Goal: Task Accomplishment & Management: Complete application form

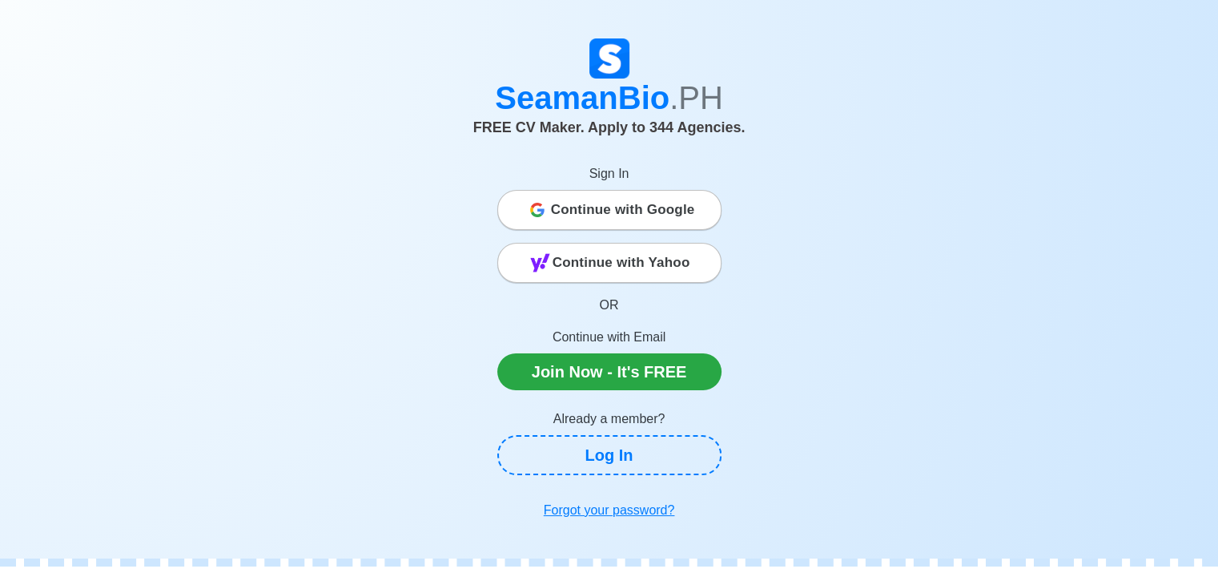
click at [586, 212] on span "Continue with Google" at bounding box center [623, 210] width 144 height 32
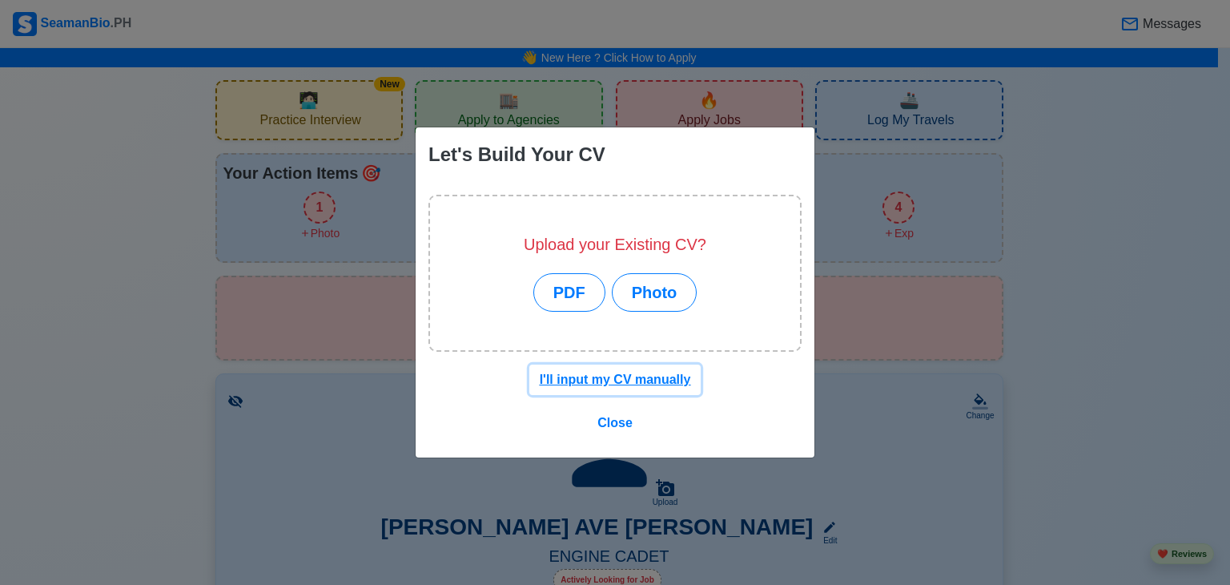
click at [580, 385] on u "I'll input my CV manually" at bounding box center [615, 379] width 151 height 14
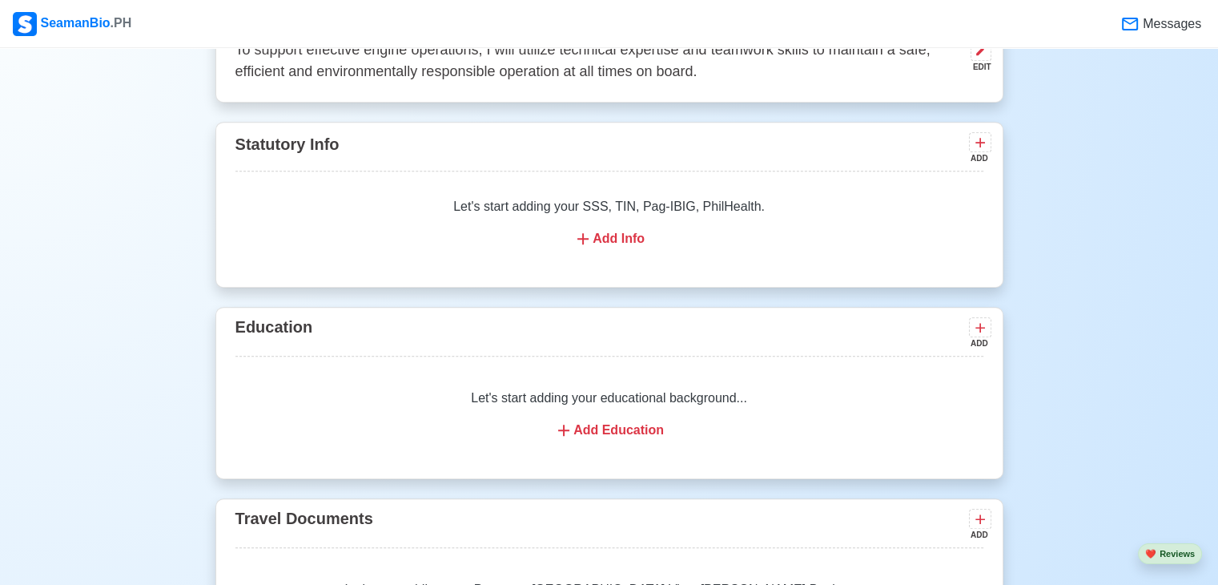
scroll to position [993, 0]
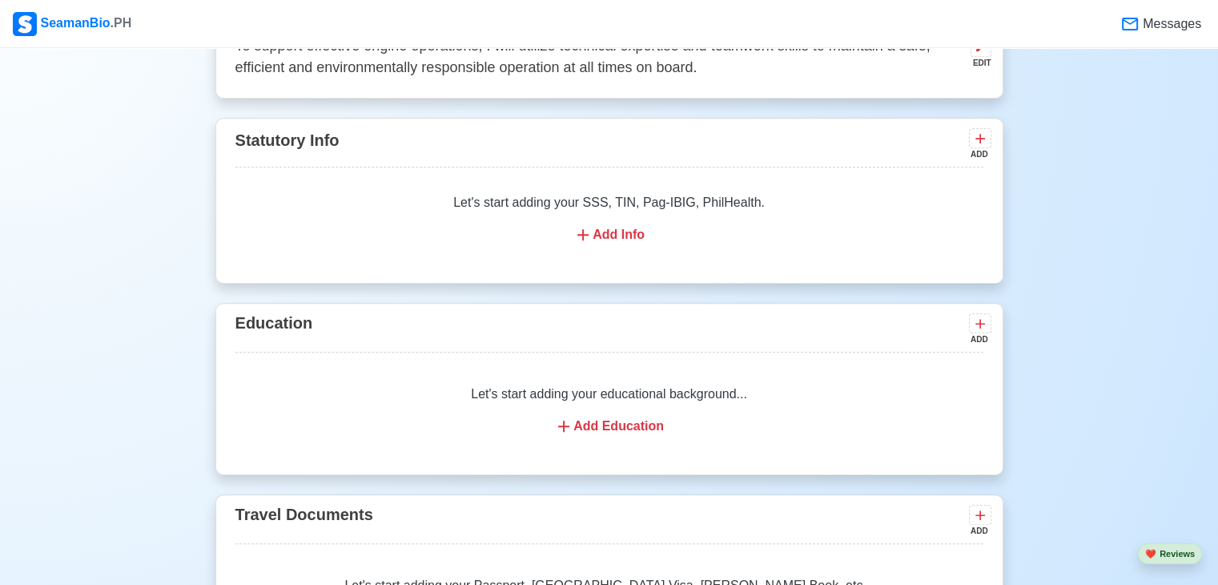
click at [646, 417] on div "Add Education" at bounding box center [610, 426] width 710 height 19
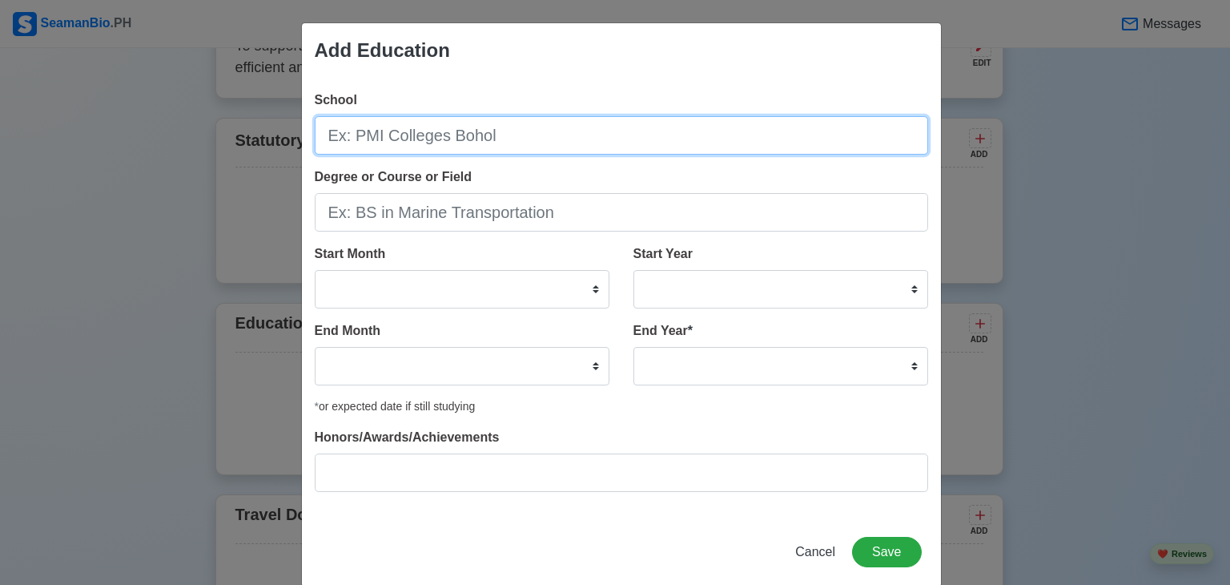
click at [509, 152] on input "School" at bounding box center [622, 135] width 614 height 38
type input "[GEOGRAPHIC_DATA] for Maritime Science and Technology Inc."
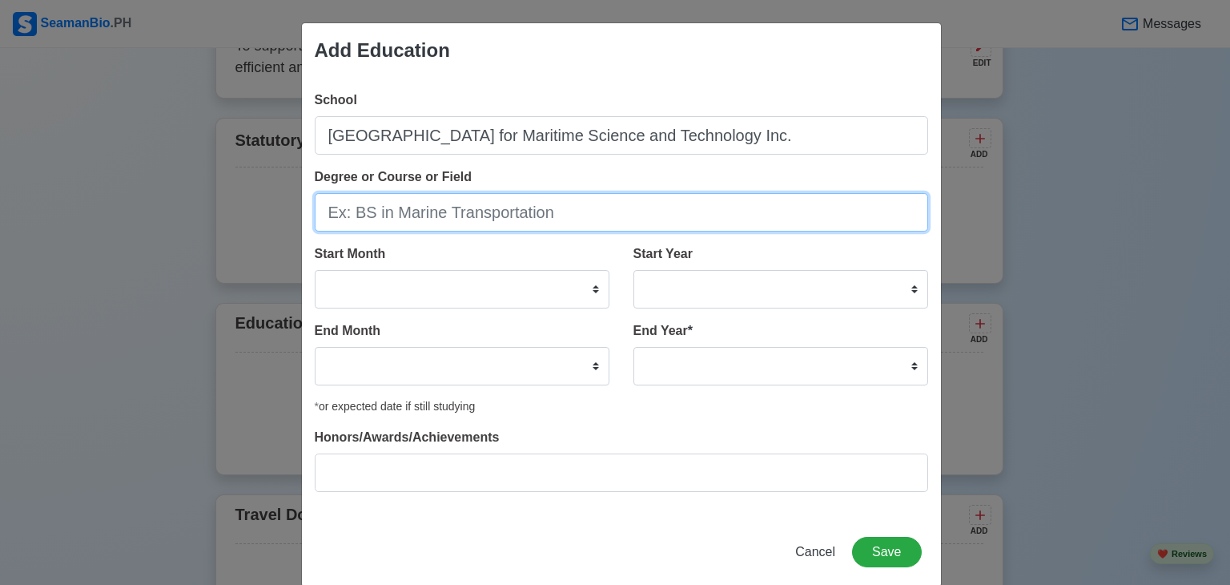
click at [475, 204] on input "Degree or Course or Field" at bounding box center [622, 212] width 614 height 38
type input "BS Marine Engineering"
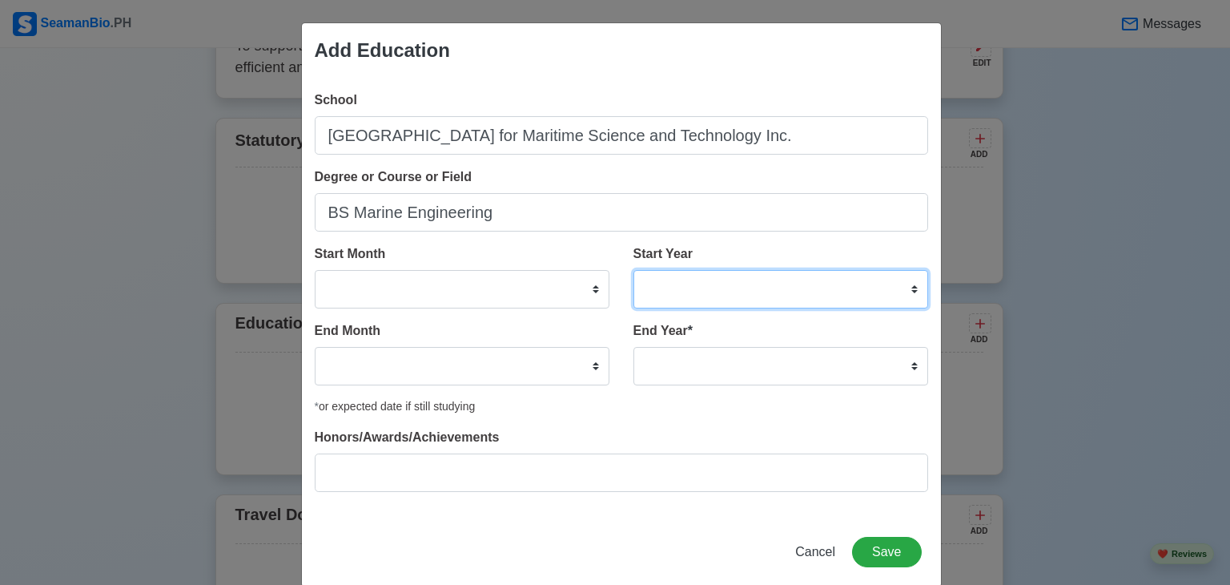
click at [915, 296] on select "2025 2024 2023 2022 2021 2020 2019 2018 2017 2016 2015 2014 2013 2012 2011 2010…" at bounding box center [781, 289] width 295 height 38
select select "2021"
click at [634, 270] on select "2025 2024 2023 2022 2021 2020 2019 2018 2017 2016 2015 2014 2013 2012 2011 2010…" at bounding box center [781, 289] width 295 height 38
click at [689, 344] on div "End Year * 2035 2034 2033 2032 2031 2030 2029 2028 2027 2026 2025 2024 2023 202…" at bounding box center [781, 353] width 295 height 64
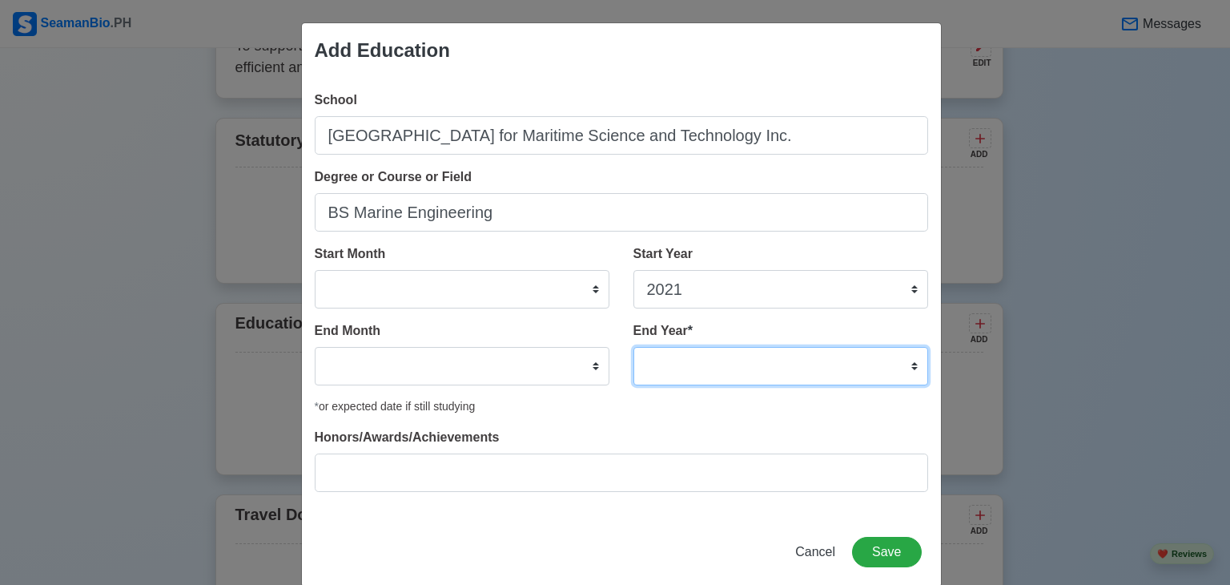
click at [686, 349] on select "2035 2034 2033 2032 2031 2030 2029 2028 2027 2026 2025 2024 2023 2022 2021 2020…" at bounding box center [781, 366] width 295 height 38
select select "2025"
click at [634, 347] on select "2035 2034 2033 2032 2031 2030 2029 2028 2027 2026 2025 2024 2023 2022 2021 2020…" at bounding box center [781, 366] width 295 height 38
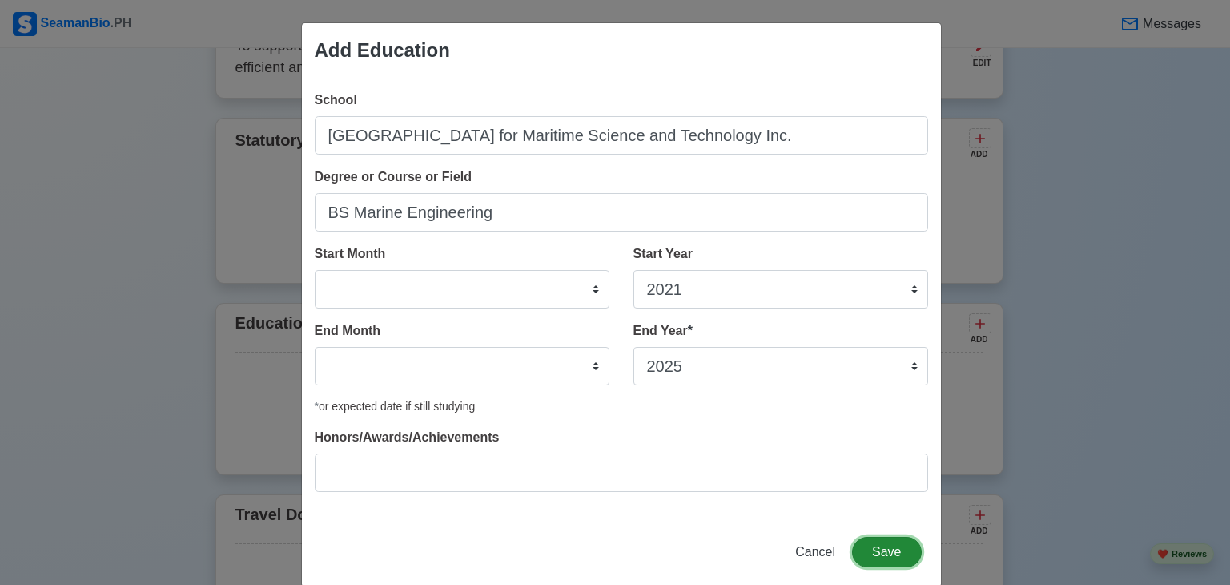
drag, startPoint x: 1229, startPoint y: 95, endPoint x: 872, endPoint y: 549, distance: 576.7
click at [872, 549] on button "Save" at bounding box center [886, 552] width 69 height 30
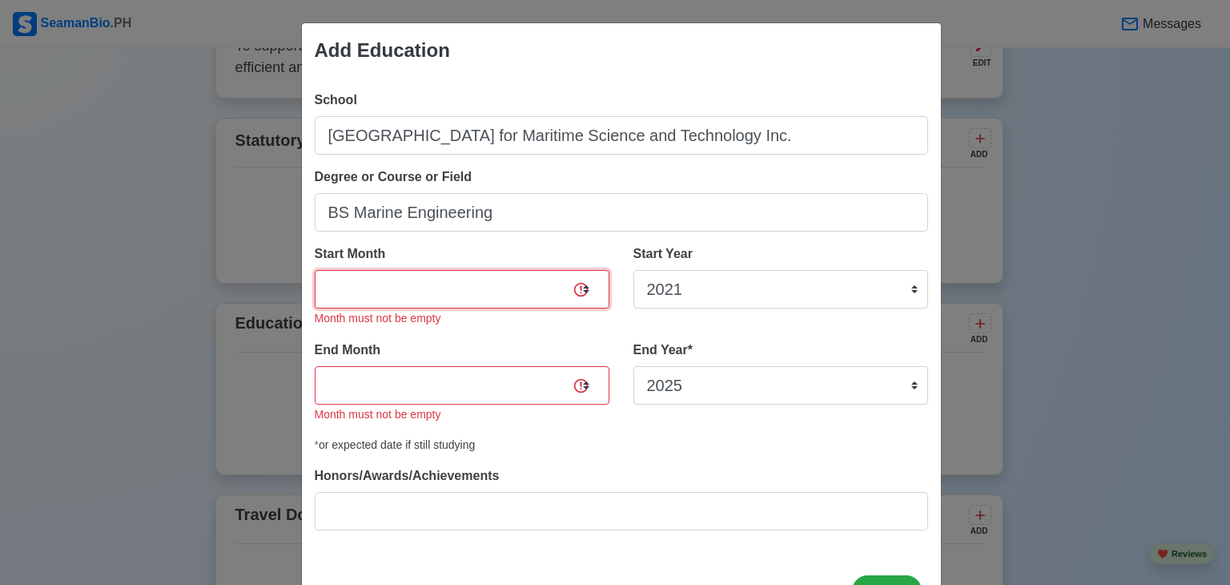
click at [521, 296] on select "January February March April May June July August September October November De…" at bounding box center [462, 289] width 295 height 38
select select "August"
click at [315, 270] on select "January February March April May June July August September October November De…" at bounding box center [462, 289] width 295 height 38
click at [471, 393] on select "January February March April May June July August September October November De…" at bounding box center [462, 385] width 295 height 38
select select "July"
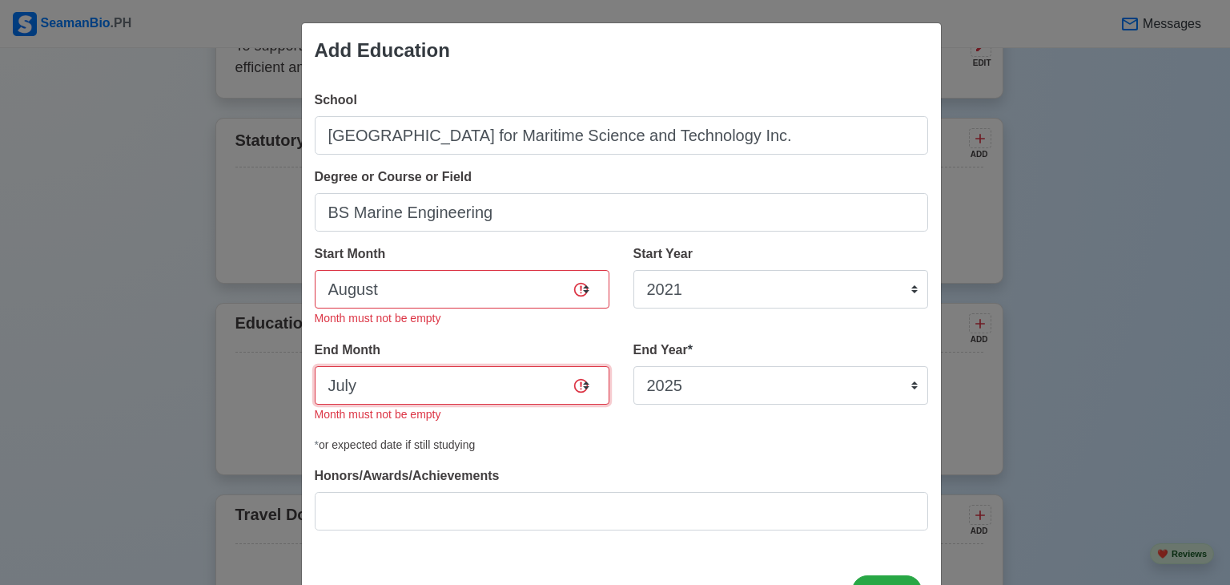
click at [315, 366] on select "January February March April May June July August September October November De…" at bounding box center [462, 385] width 295 height 38
click at [860, 575] on button "Save" at bounding box center [886, 590] width 69 height 30
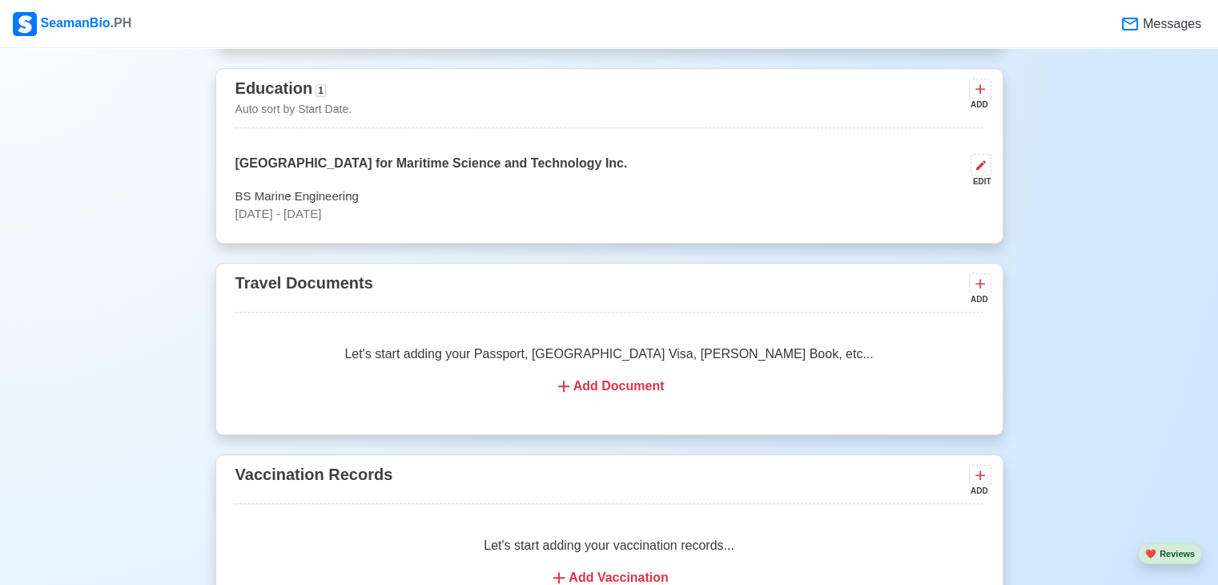
scroll to position [1258, 0]
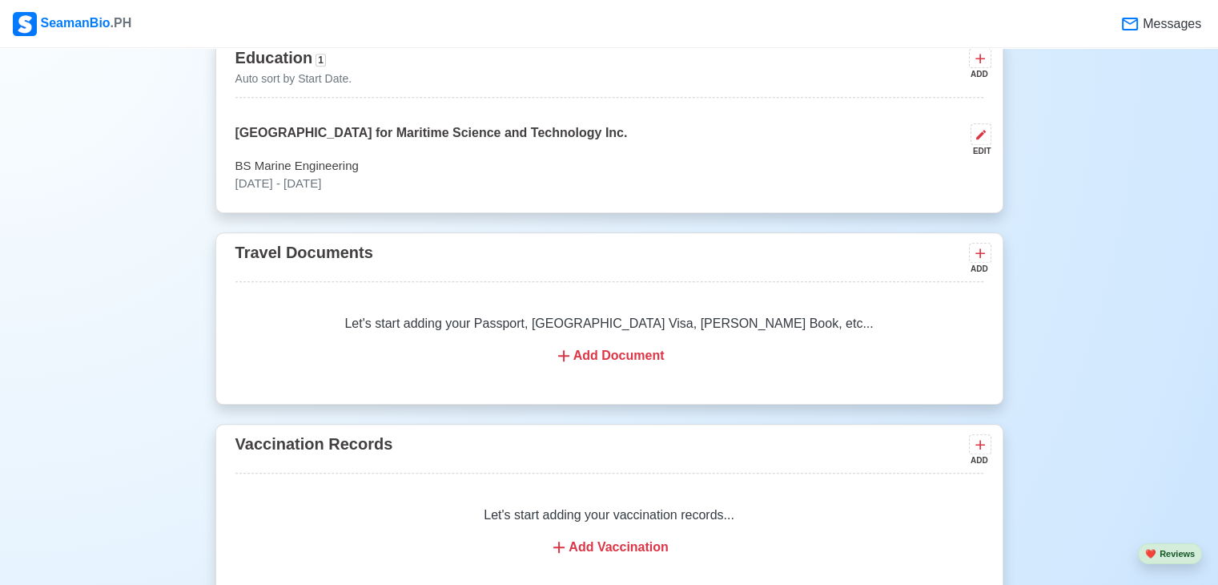
click at [639, 346] on div "Add Document" at bounding box center [610, 355] width 710 height 19
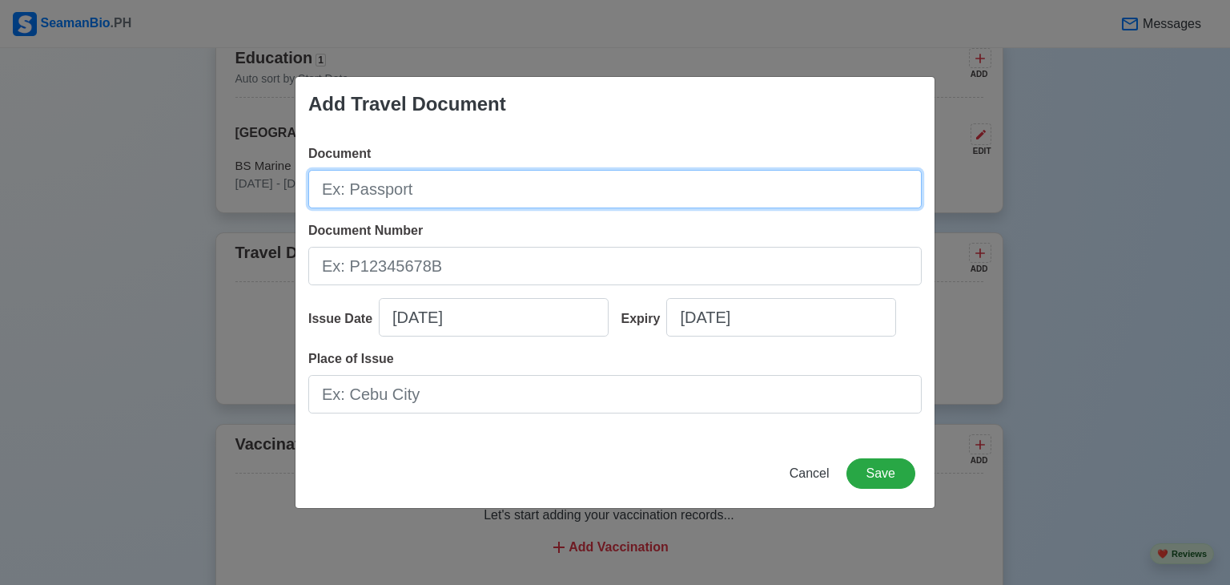
click at [521, 195] on input "Document" at bounding box center [615, 189] width 614 height 38
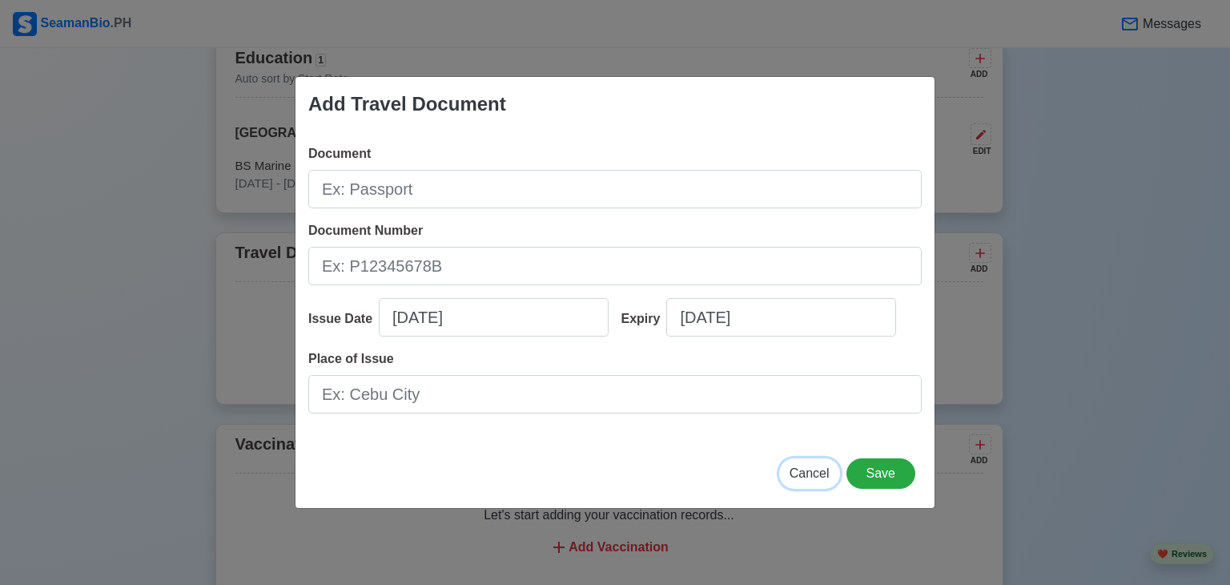
click at [797, 481] on button "Cancel" at bounding box center [809, 473] width 61 height 30
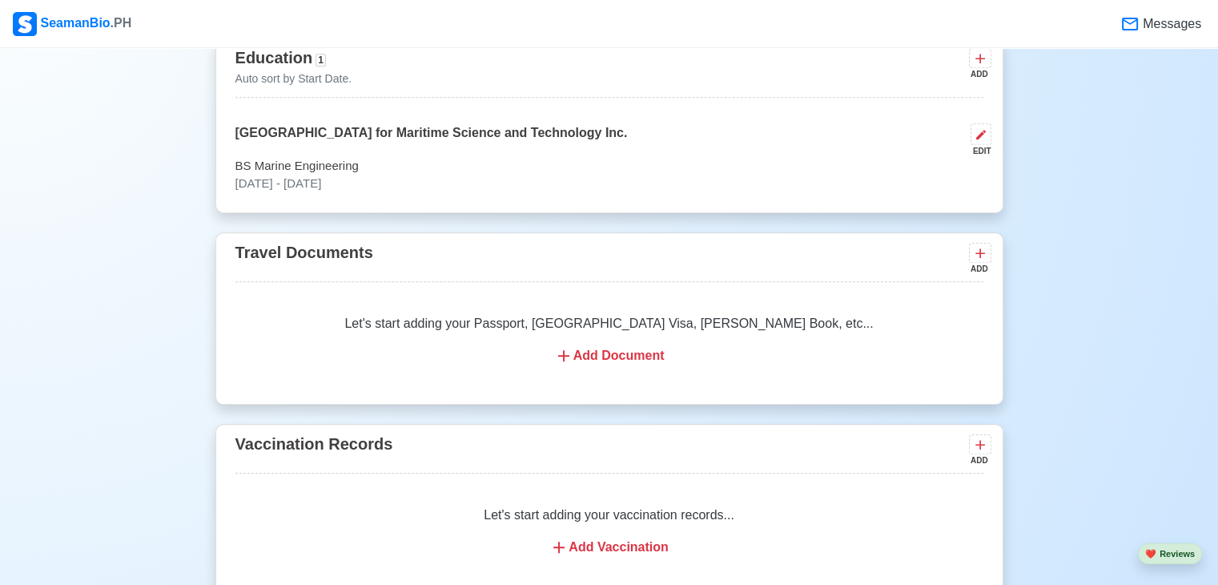
drag, startPoint x: 1226, startPoint y: 261, endPoint x: 1085, endPoint y: 578, distance: 346.1
click at [1085, 578] on div "New 🧑🏻‍💻 Practice Interview 🏬 Apply to Agencies 🔥 Apply Jobs 🚢 Log My Travels Y…" at bounding box center [609, 390] width 1218 height 3162
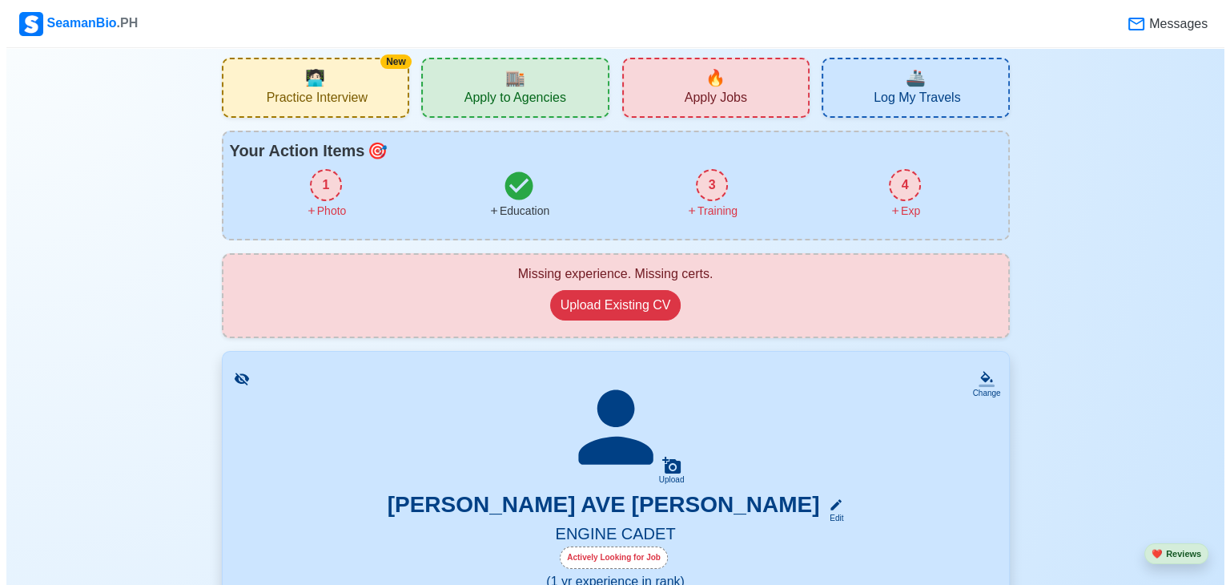
scroll to position [0, 0]
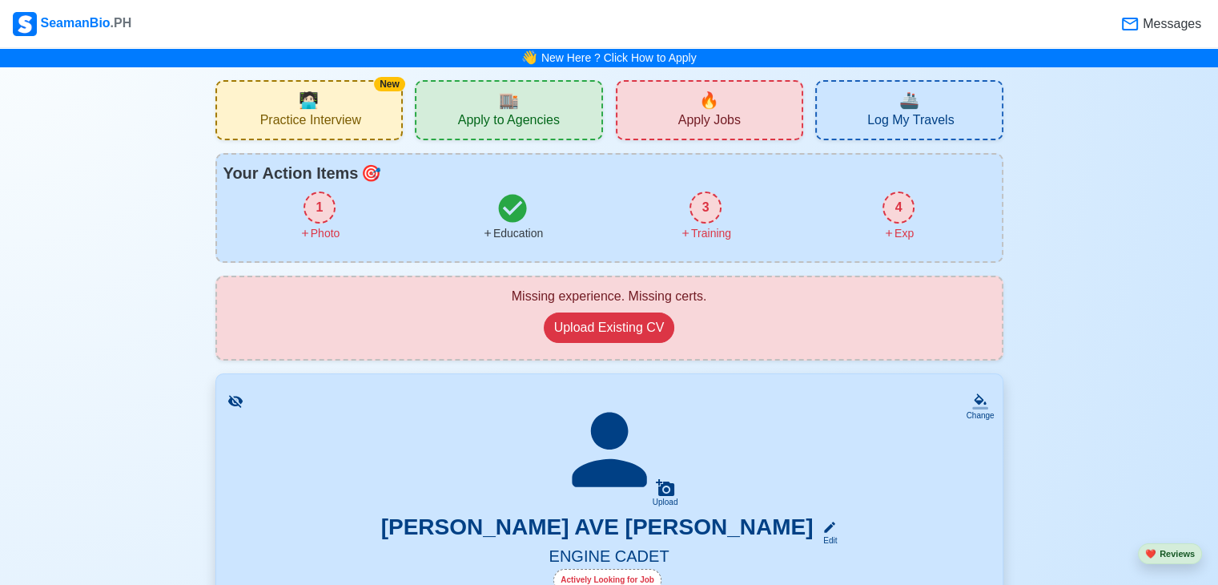
click at [537, 100] on div "🏬 Apply to Agencies" at bounding box center [509, 110] width 188 height 60
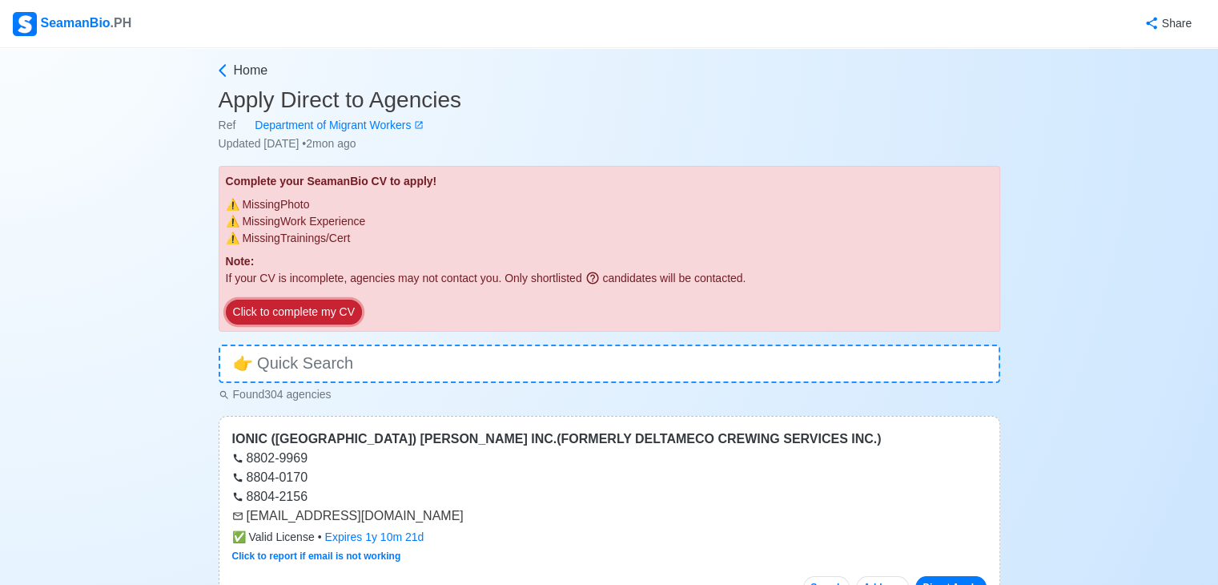
click at [336, 305] on button "Click to complete my CV" at bounding box center [294, 312] width 136 height 25
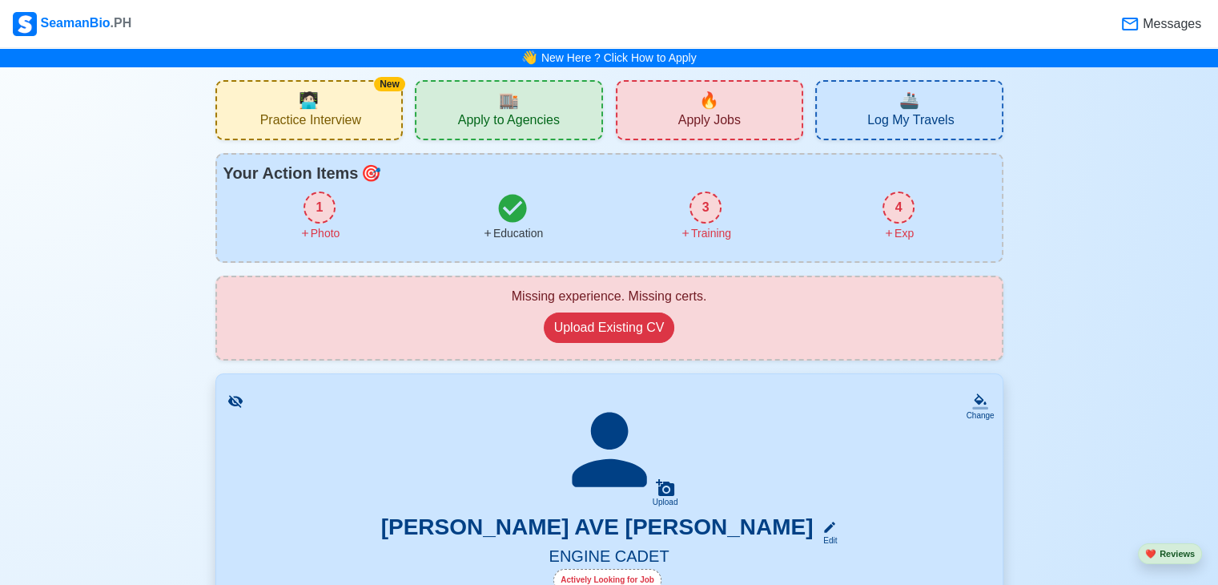
click at [320, 202] on div "1" at bounding box center [320, 207] width 32 height 32
click at [314, 219] on div "1" at bounding box center [320, 207] width 32 height 32
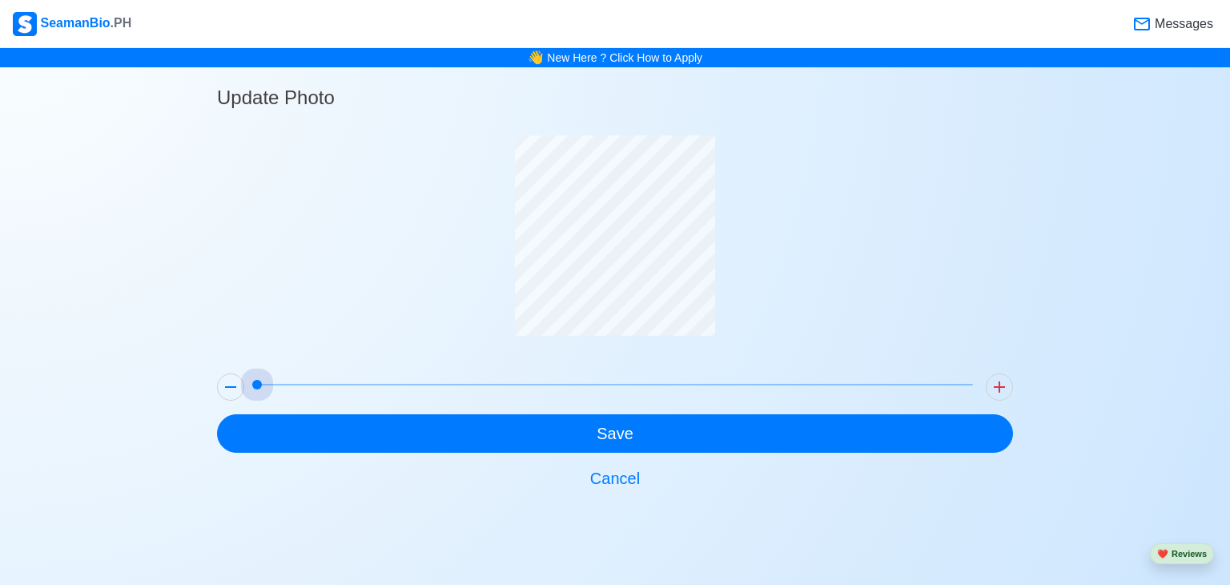
drag, startPoint x: 254, startPoint y: 384, endPoint x: 218, endPoint y: 396, distance: 38.0
click at [218, 396] on div at bounding box center [615, 387] width 809 height 41
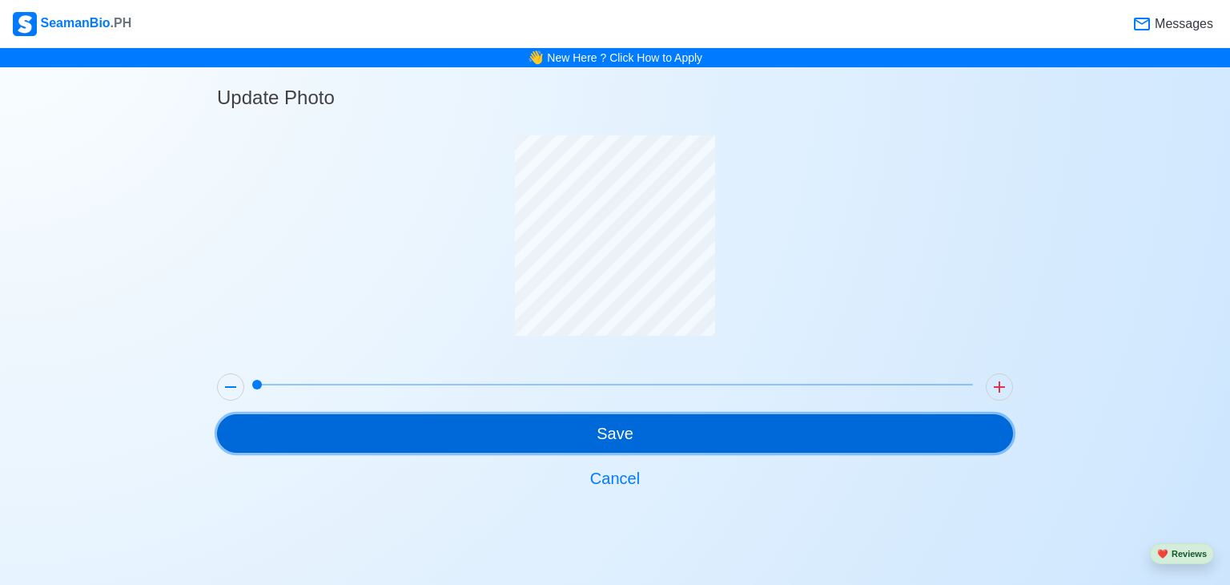
click at [563, 424] on button "Save" at bounding box center [615, 433] width 796 height 38
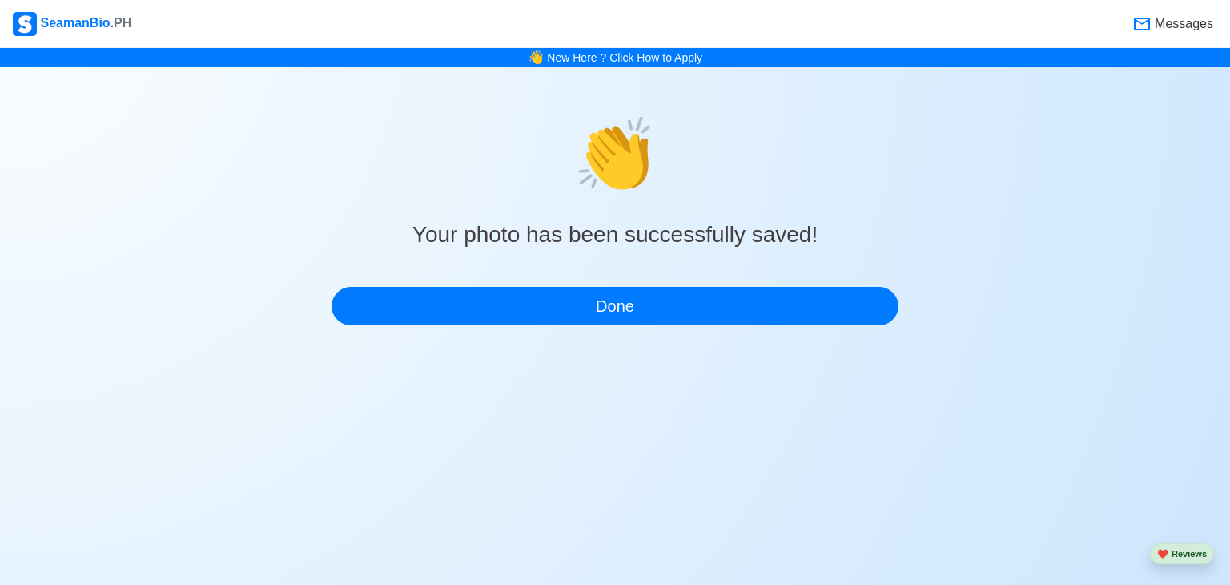
click at [516, 281] on div "👏 Your photo has been successfully saved! Done" at bounding box center [615, 215] width 567 height 219
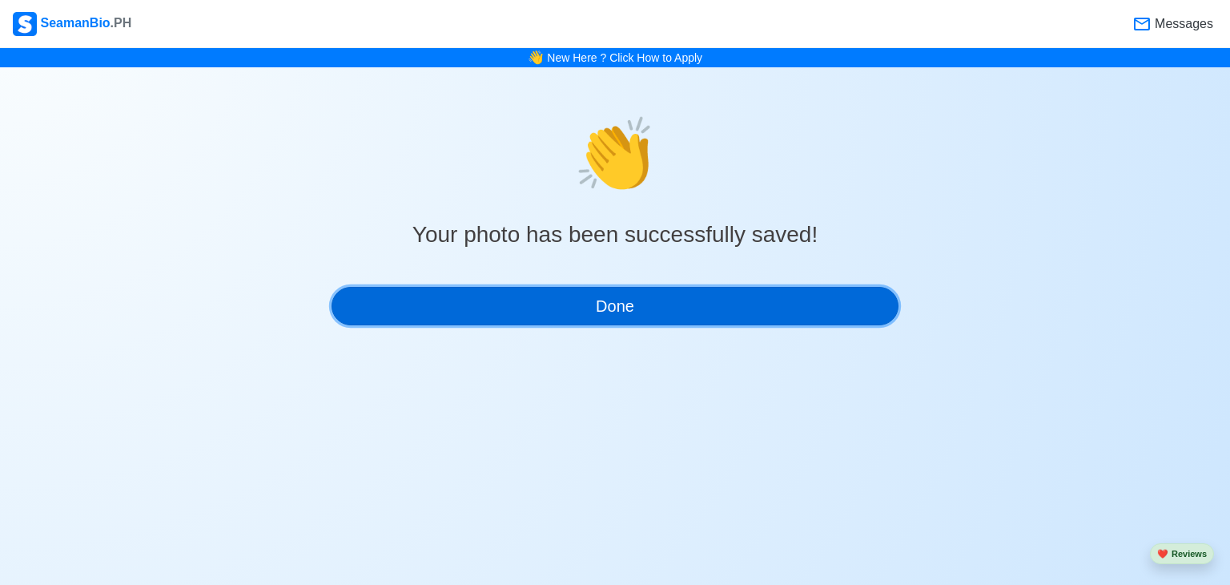
click at [503, 321] on button "Done" at bounding box center [615, 306] width 567 height 38
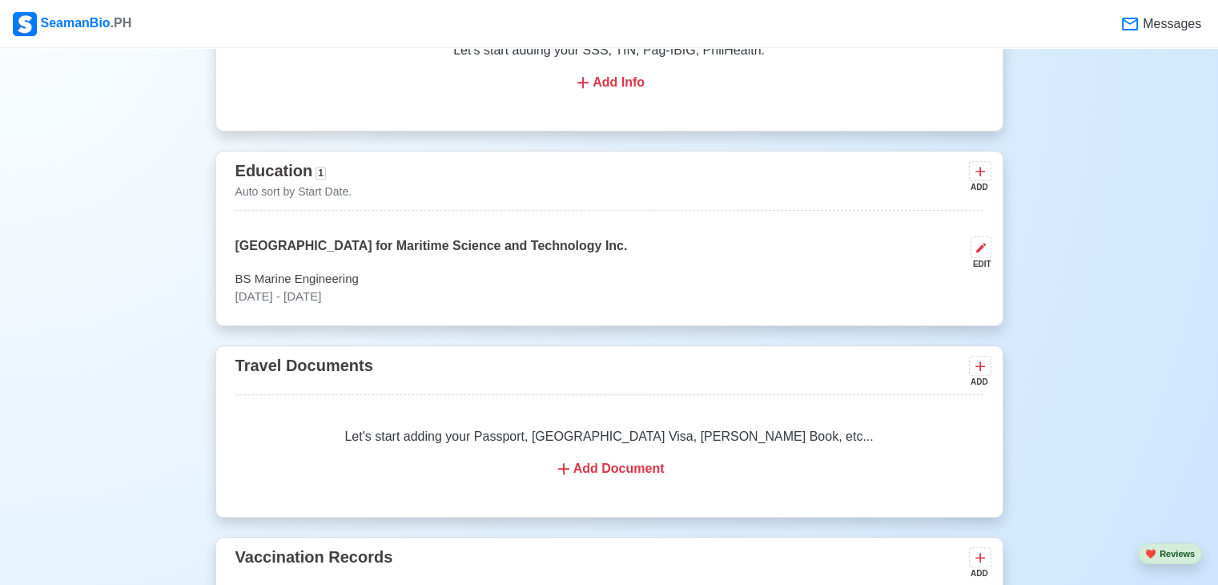
scroll to position [1141, 0]
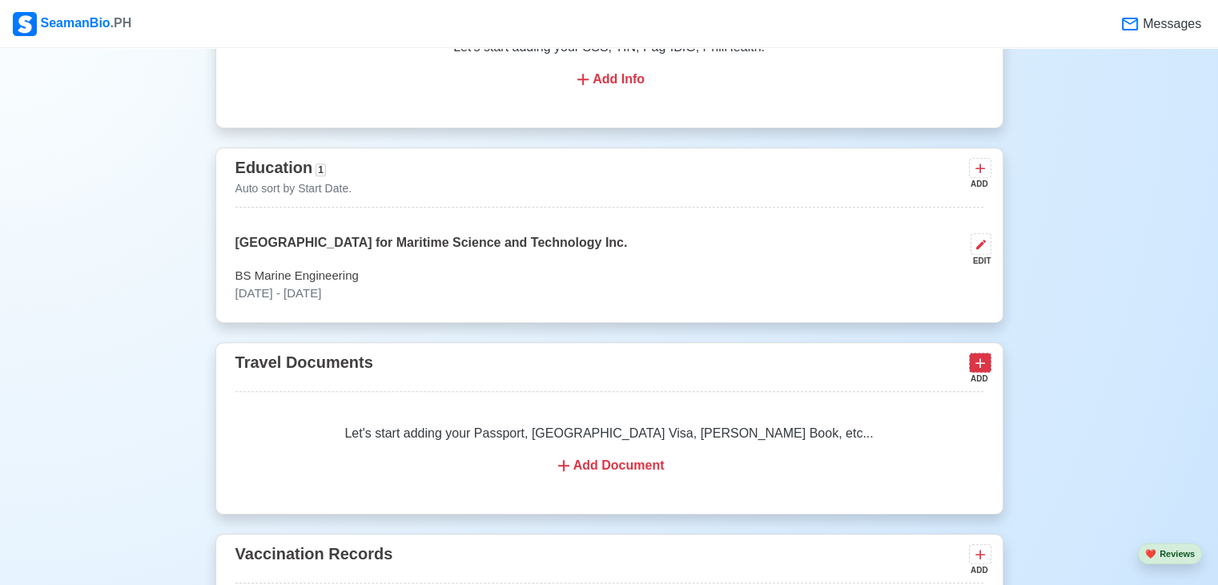
click at [976, 355] on icon at bounding box center [980, 363] width 16 height 16
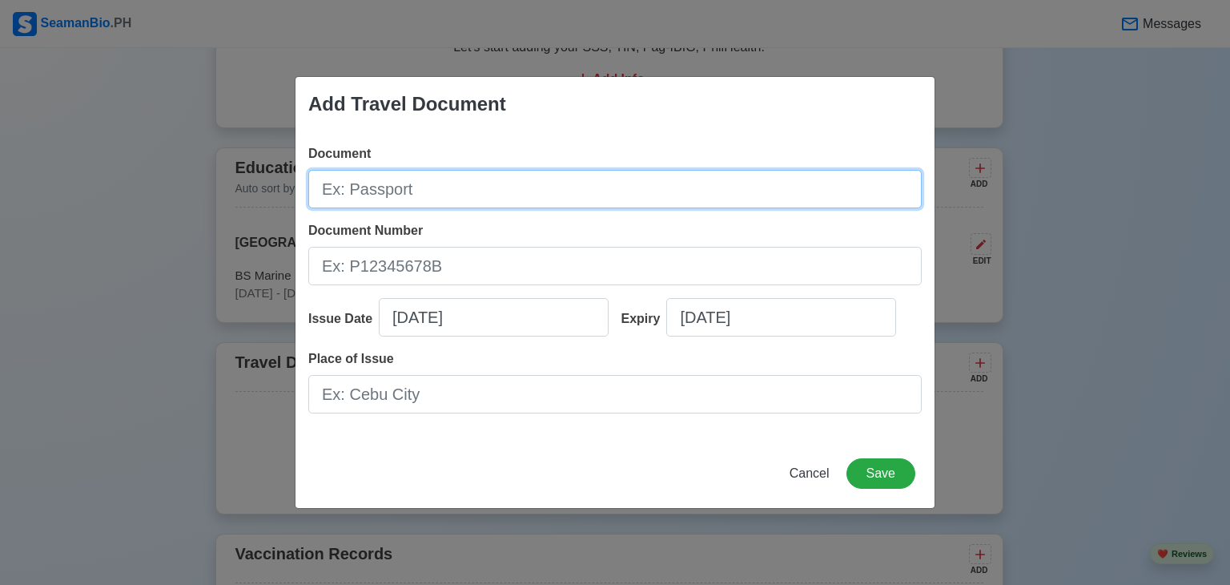
click at [634, 180] on input "Document" at bounding box center [615, 189] width 614 height 38
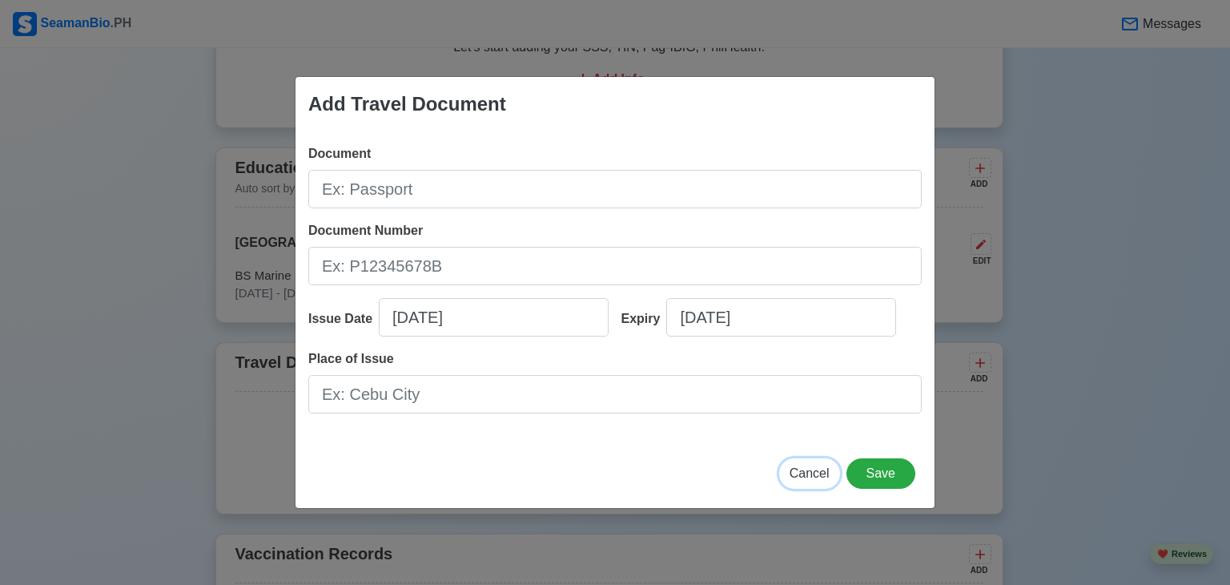
click at [804, 468] on span "Cancel" at bounding box center [810, 473] width 40 height 14
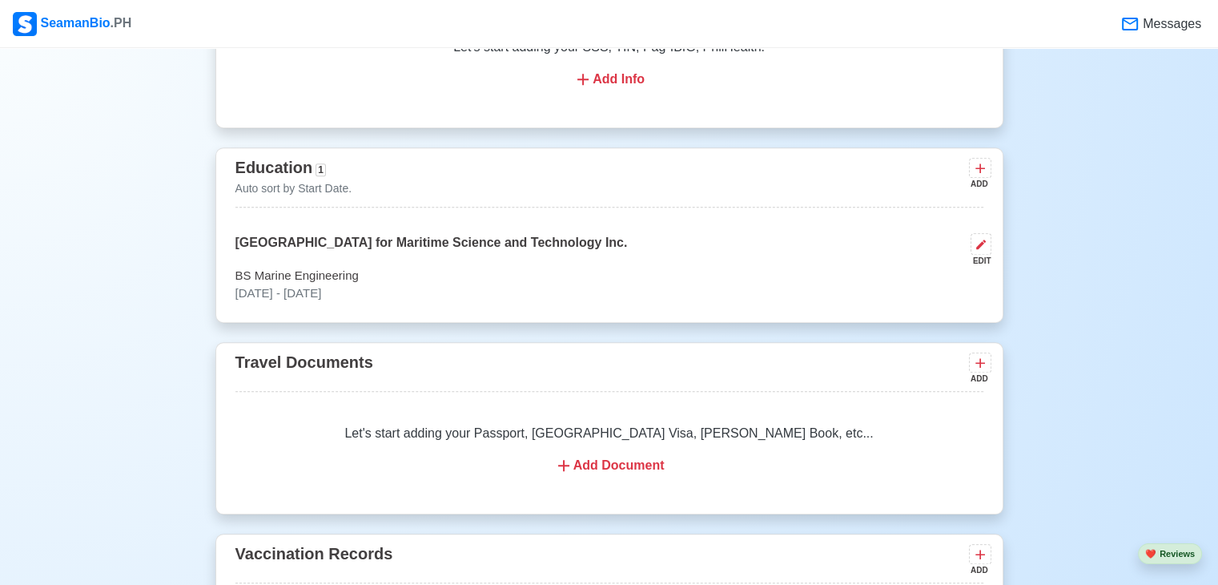
click at [566, 459] on div "Let's start adding your Passport, [GEOGRAPHIC_DATA] Visa, [PERSON_NAME] Book, e…" at bounding box center [610, 450] width 748 height 90
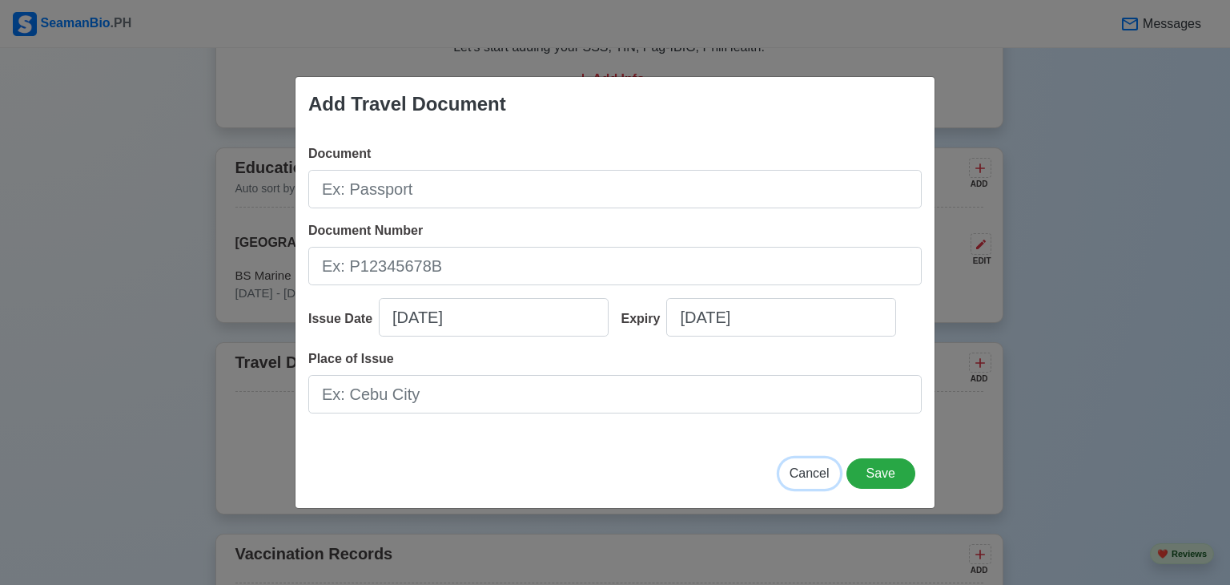
click at [801, 485] on button "Cancel" at bounding box center [809, 473] width 61 height 30
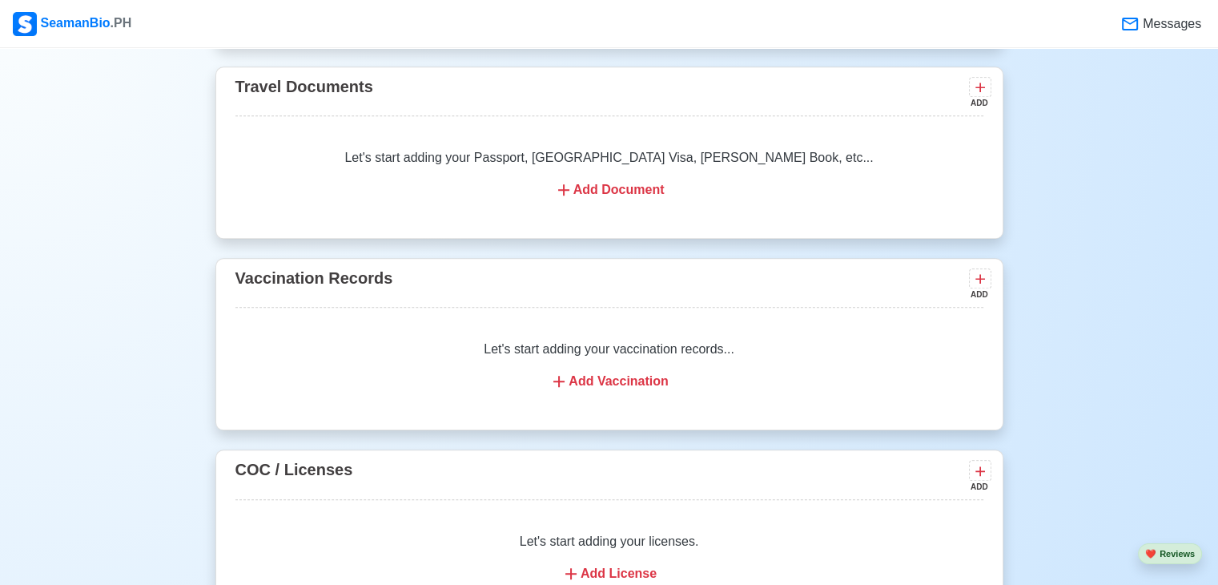
scroll to position [1432, 0]
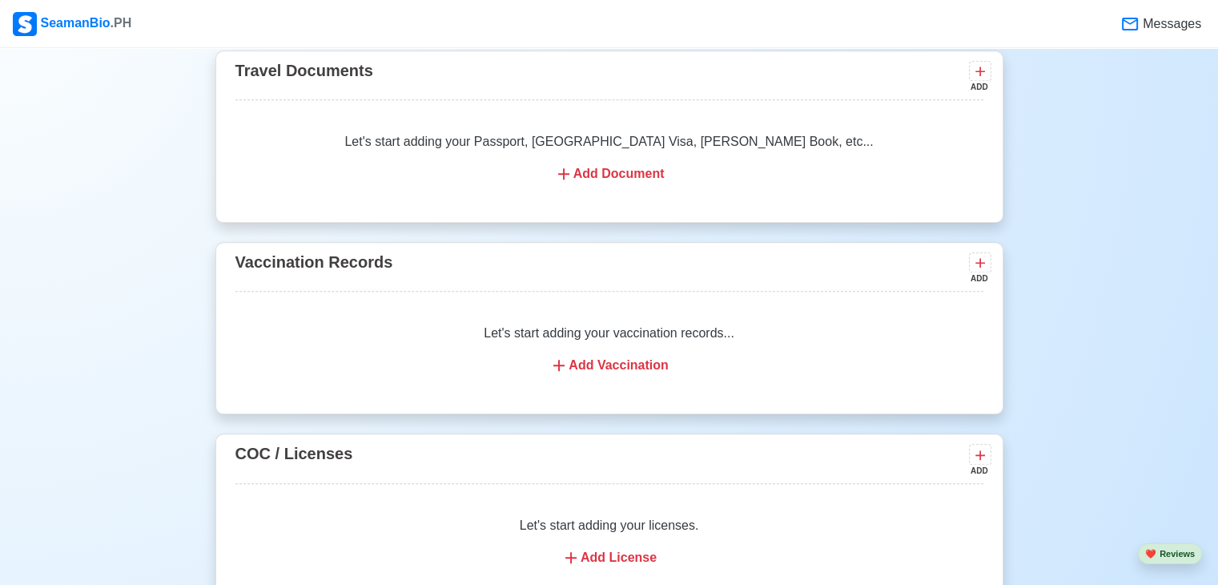
click at [628, 356] on div "Add Vaccination" at bounding box center [610, 365] width 710 height 19
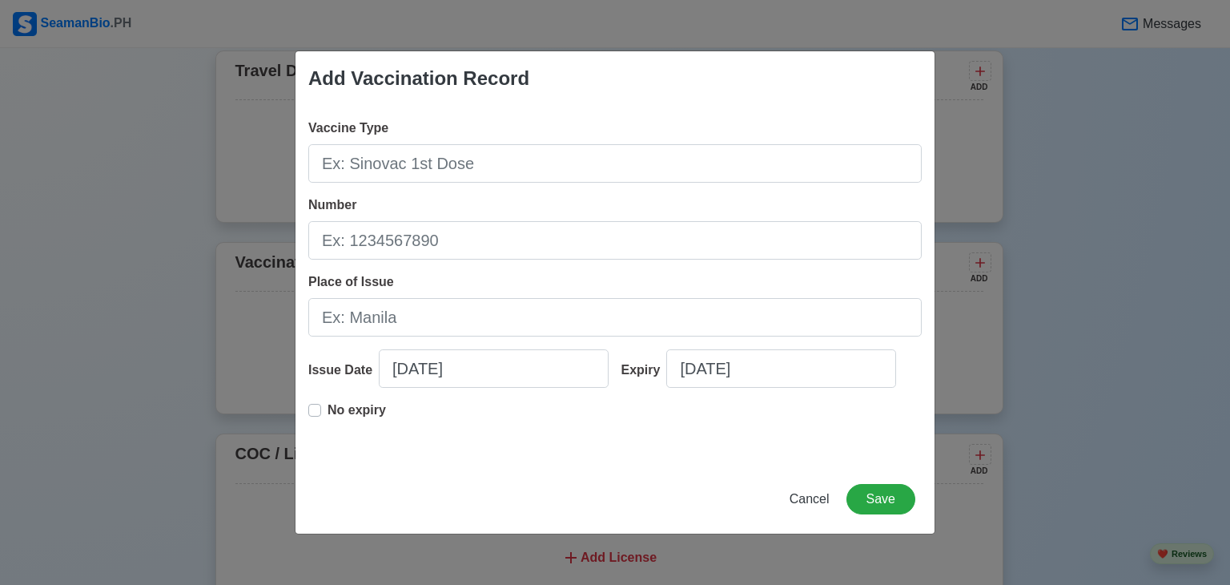
click at [1150, 417] on div "Add Vaccination Record Vaccine Type Number Place of Issue Issue Date [DATE] Exp…" at bounding box center [615, 292] width 1230 height 585
click at [812, 493] on span "Cancel" at bounding box center [810, 499] width 40 height 14
